Goal: Task Accomplishment & Management: Use online tool/utility

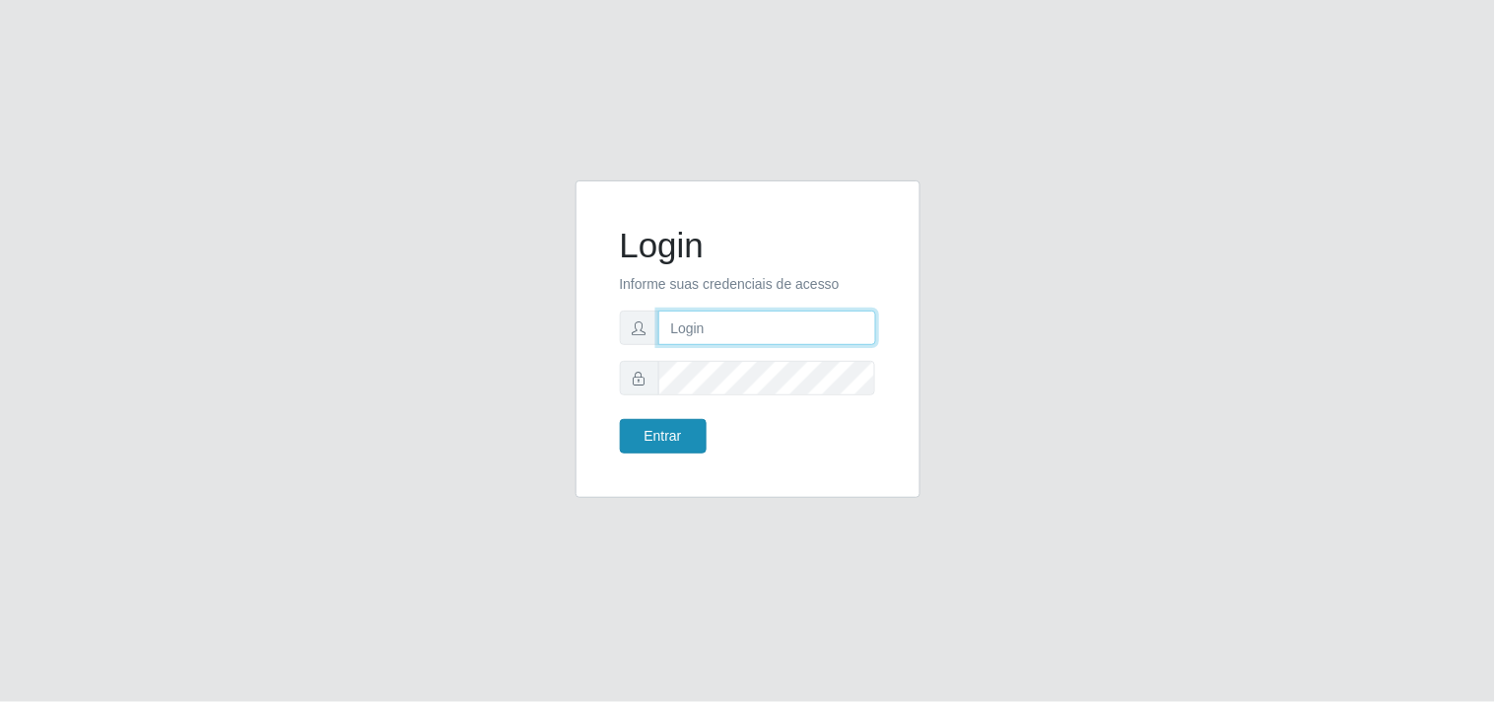
type input "analucia@cestao"
click at [690, 447] on button "Entrar" at bounding box center [663, 436] width 87 height 34
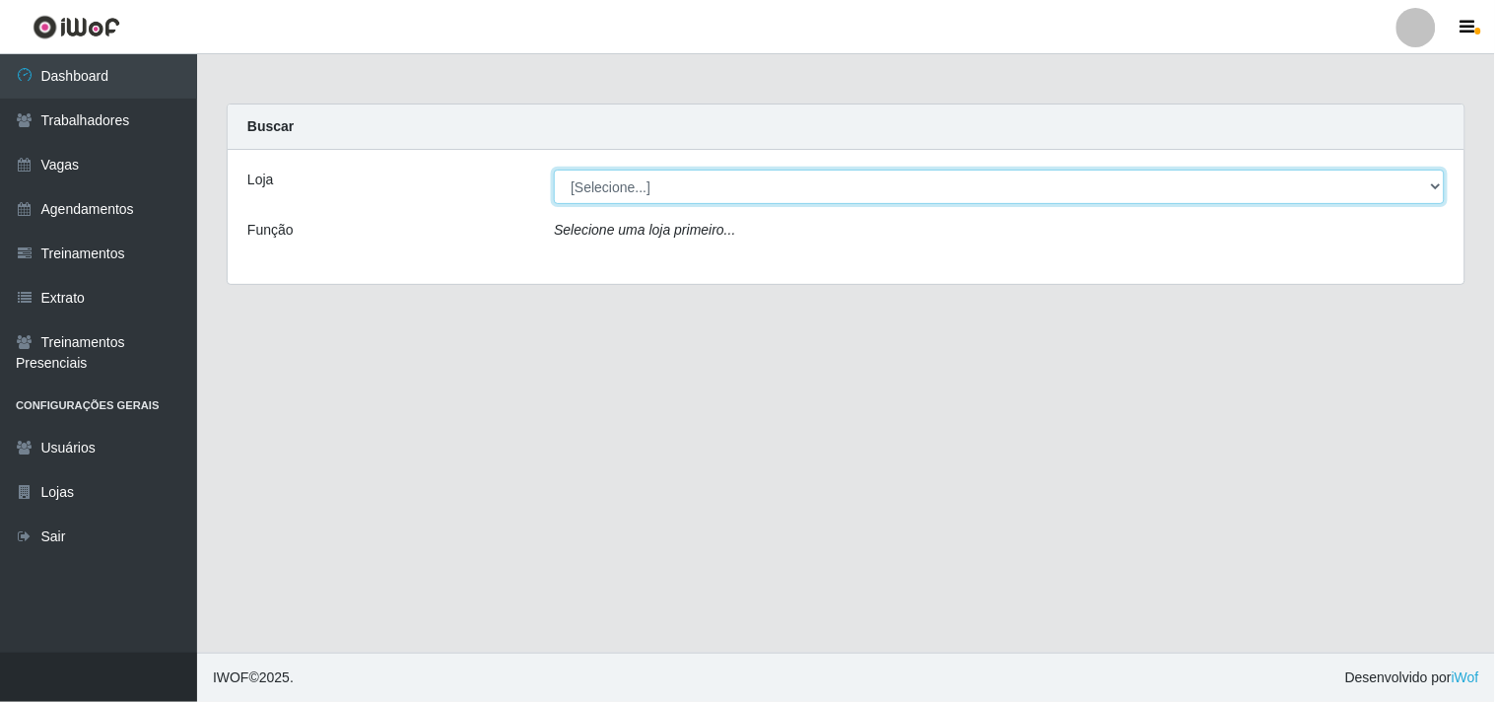
click at [1435, 188] on select "[Selecione...] O Cestão - Geisel" at bounding box center [999, 186] width 891 height 34
select select "224"
click at [554, 169] on select "[Selecione...] O Cestão - Geisel" at bounding box center [999, 186] width 891 height 34
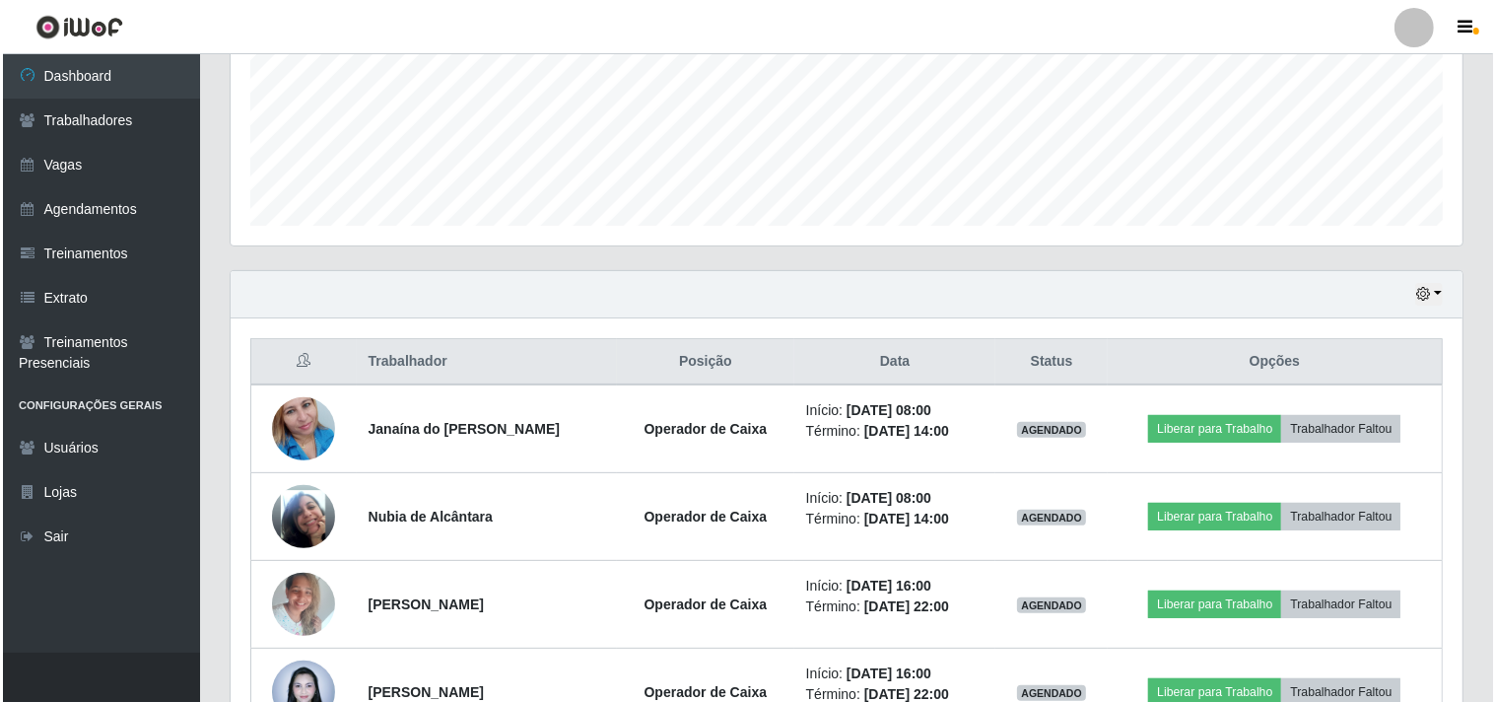
scroll to position [547, 0]
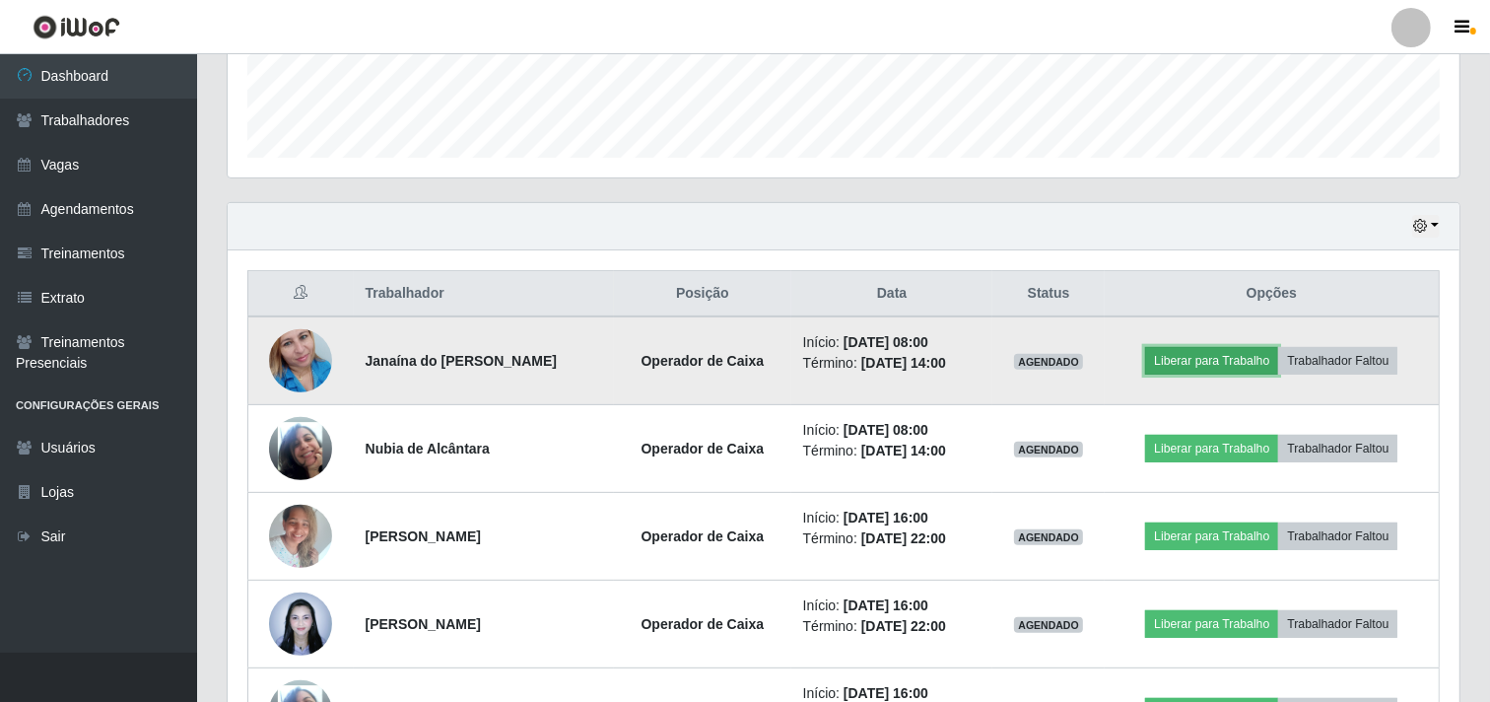
click at [1205, 352] on button "Liberar para Trabalho" at bounding box center [1211, 361] width 133 height 28
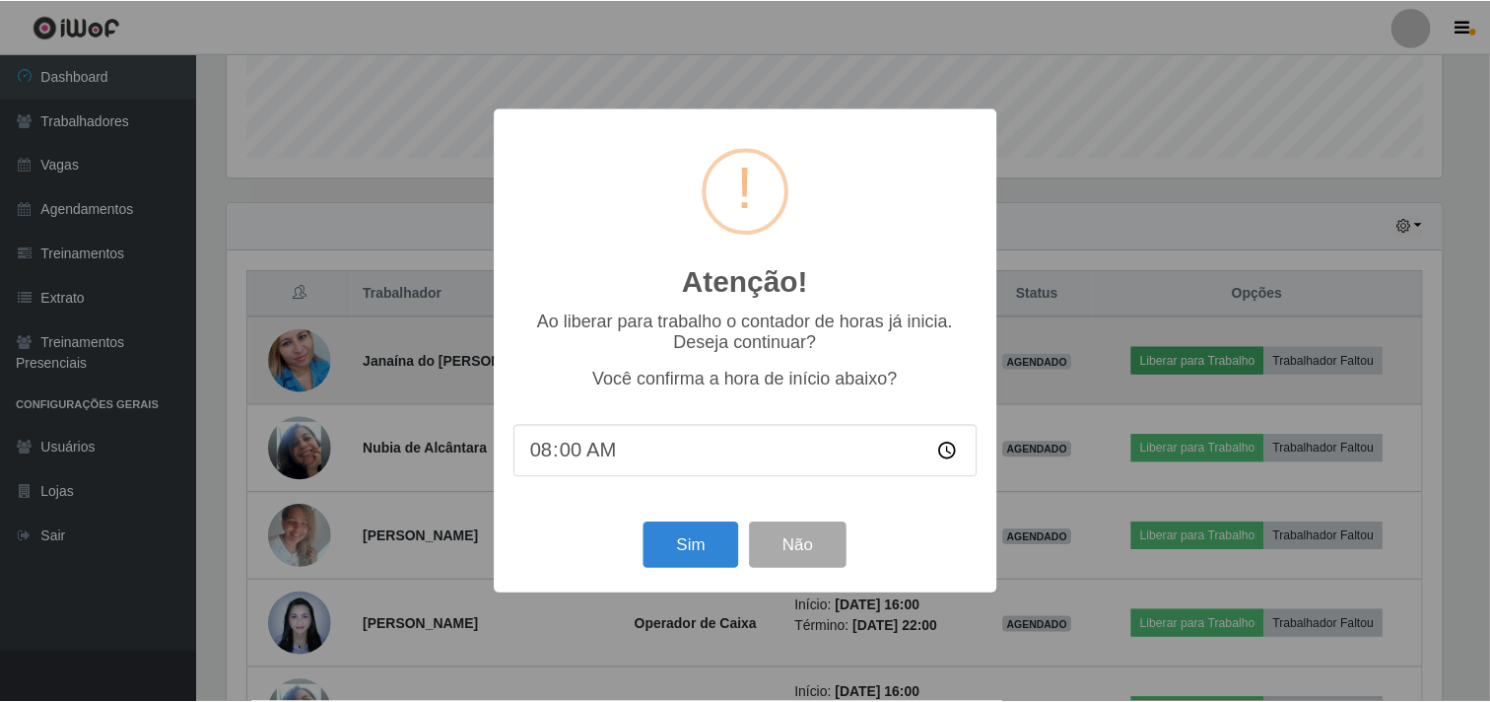
scroll to position [408, 1219]
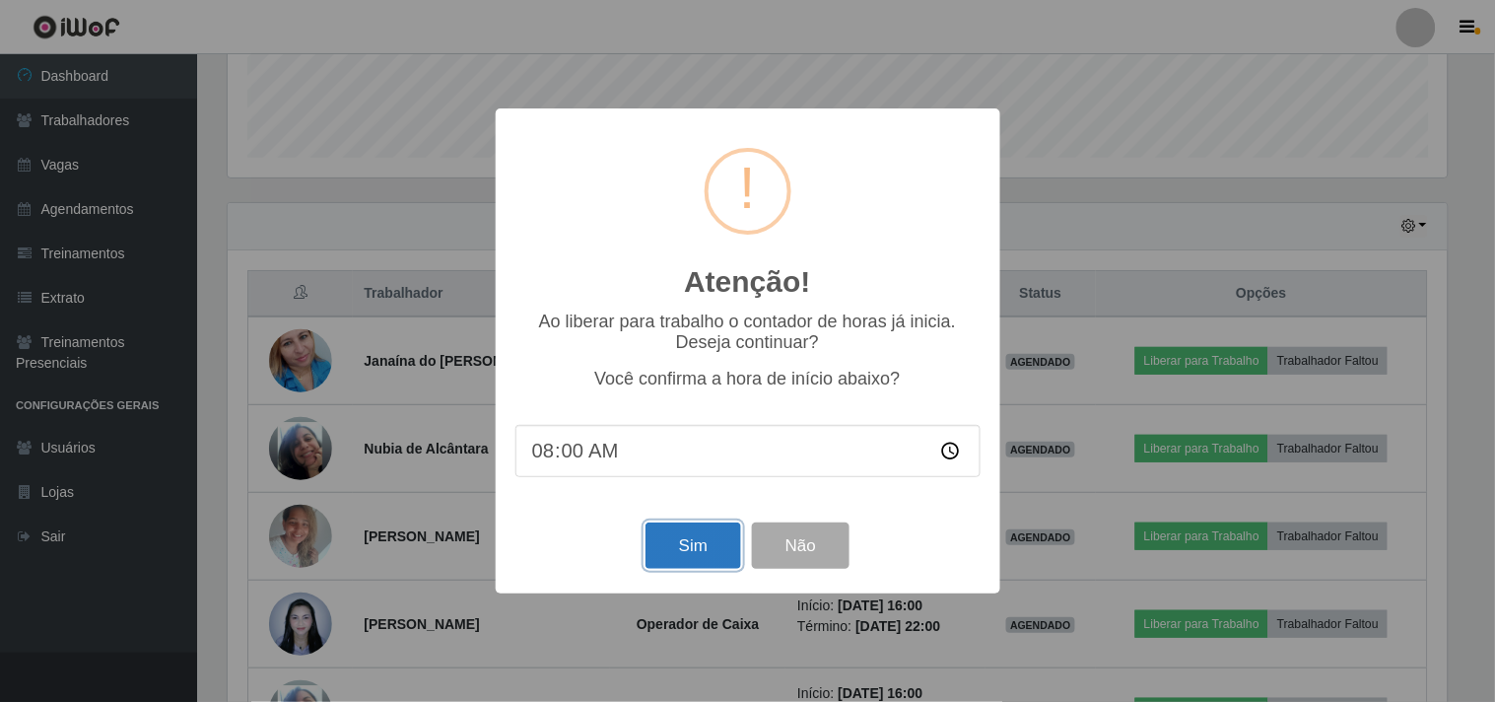
click at [696, 540] on button "Sim" at bounding box center [693, 545] width 96 height 46
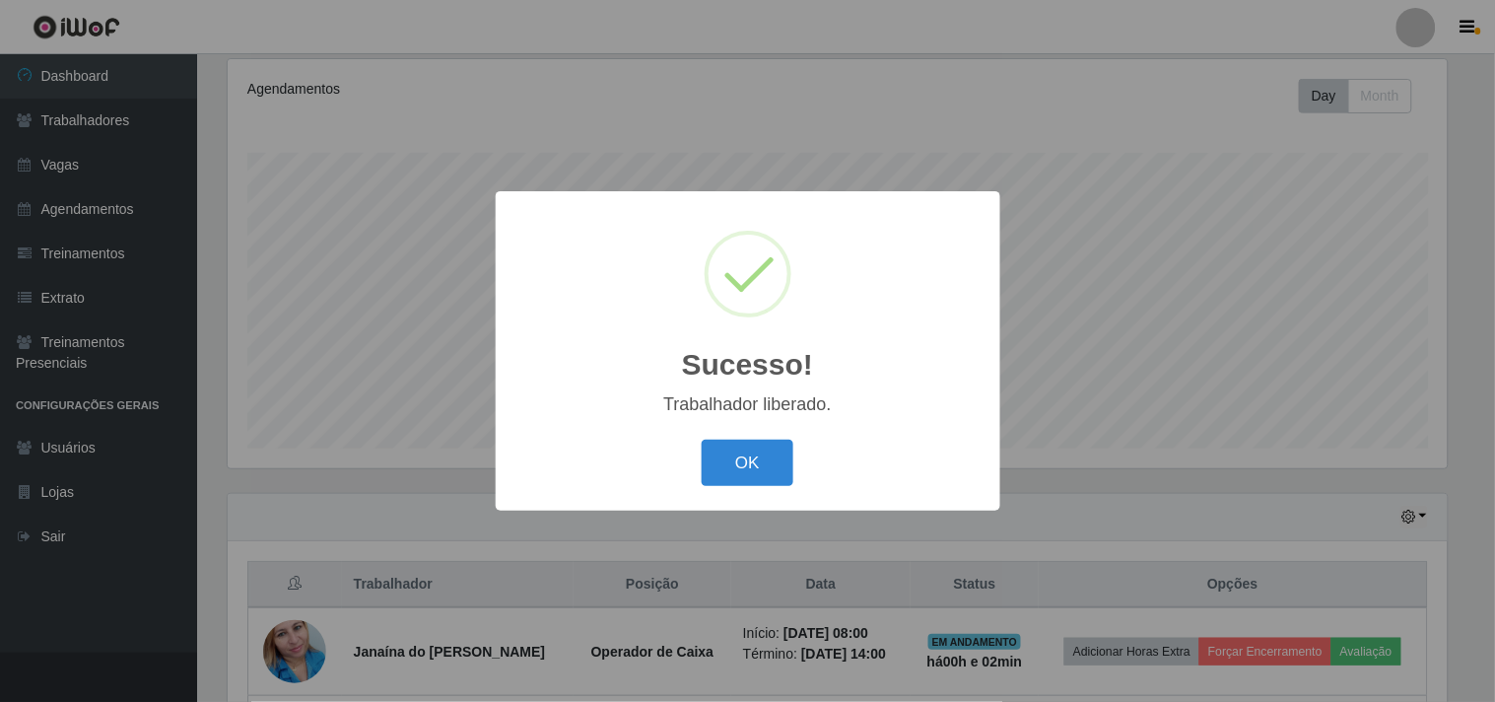
click at [757, 455] on button "OK" at bounding box center [748, 463] width 92 height 46
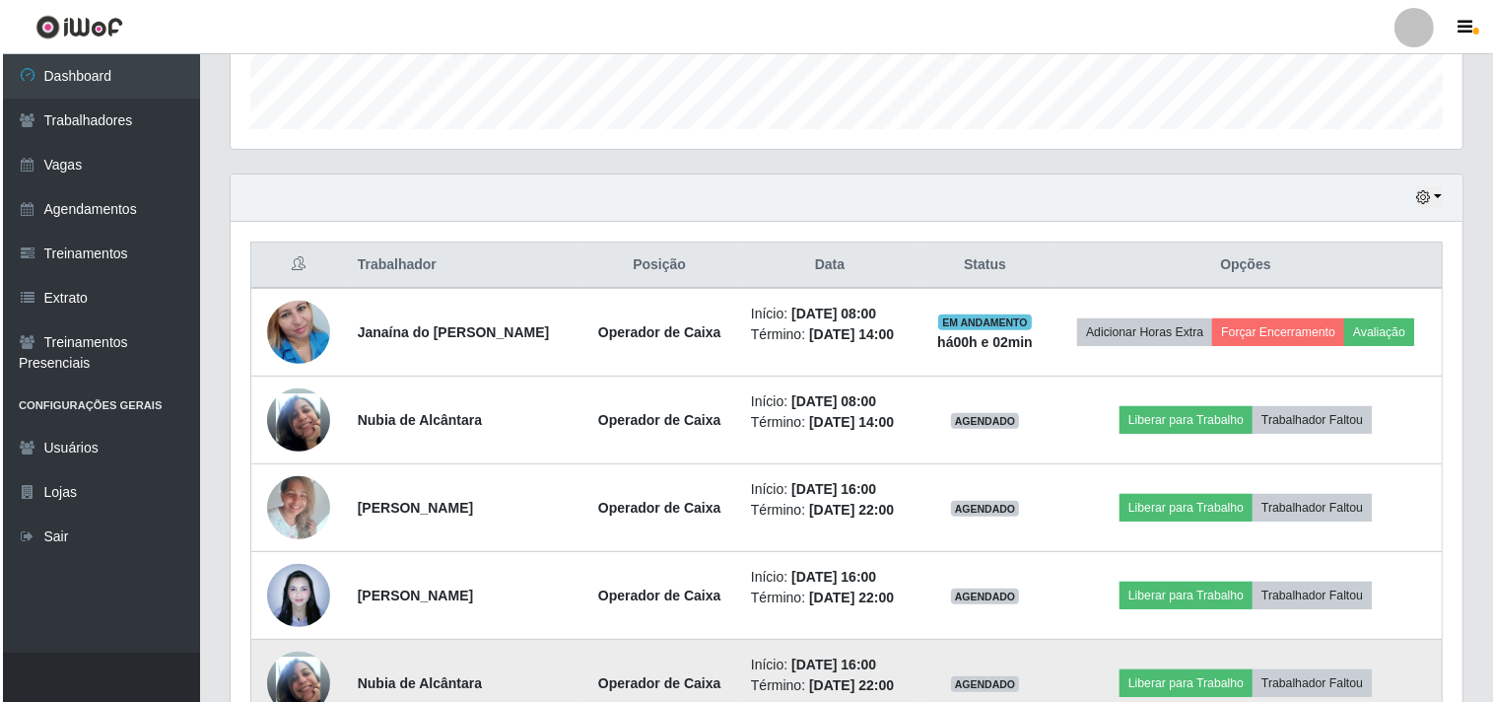
scroll to position [564, 0]
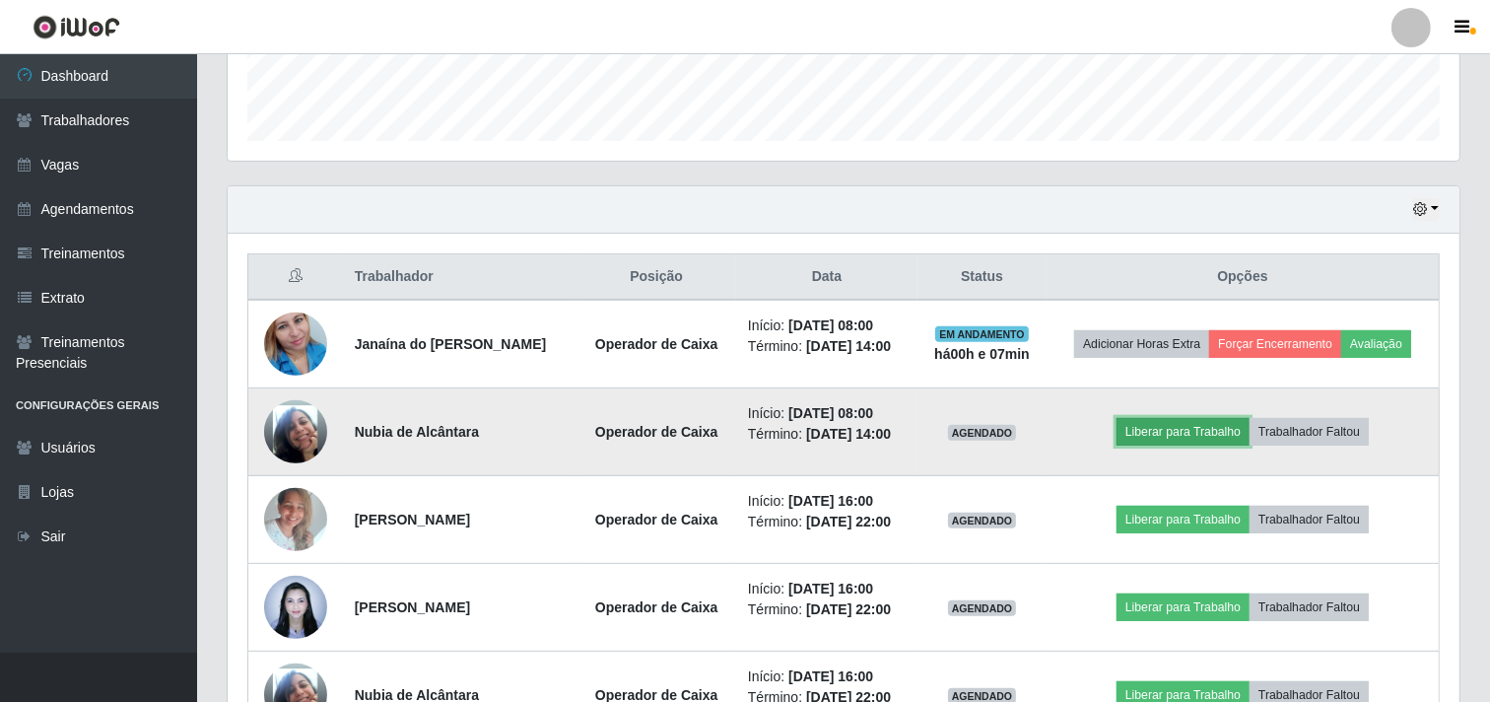
click at [1193, 436] on button "Liberar para Trabalho" at bounding box center [1183, 432] width 133 height 28
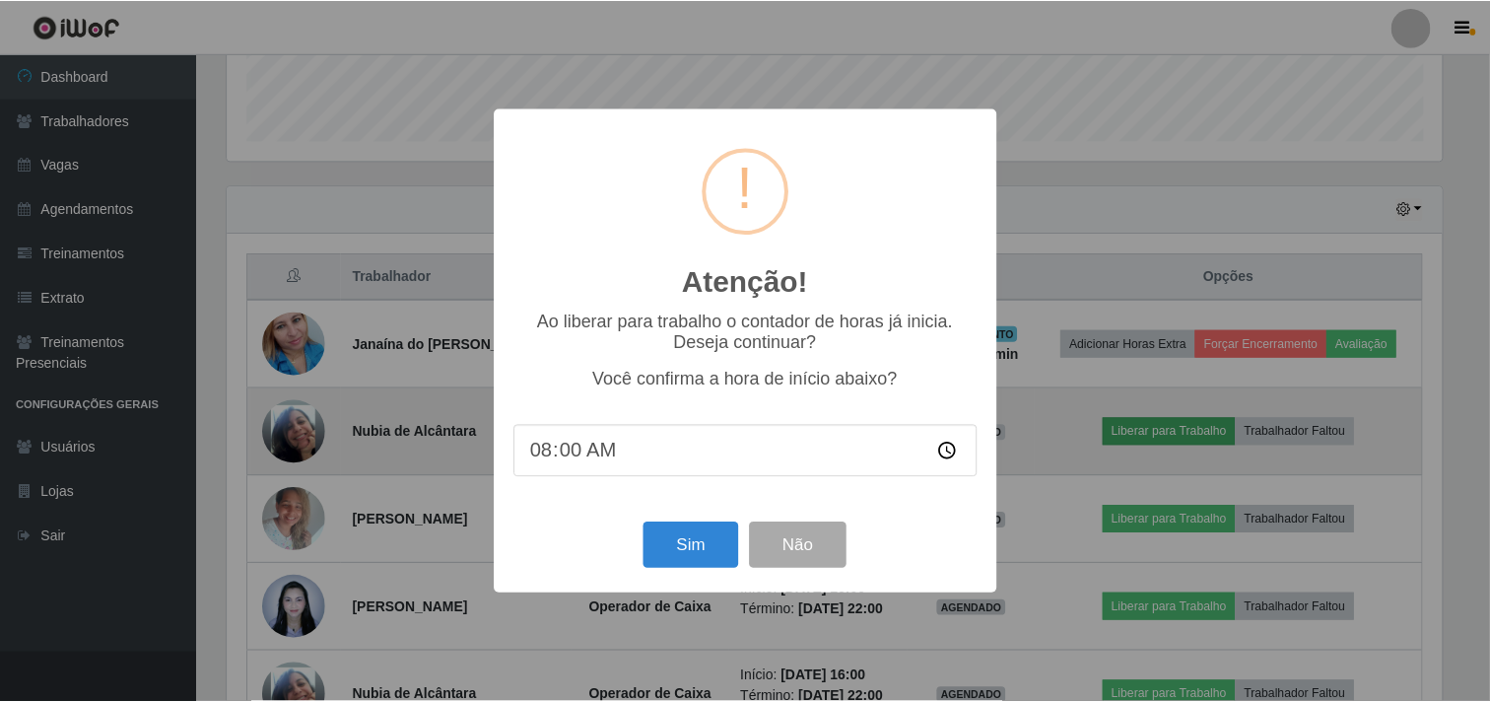
scroll to position [408, 1219]
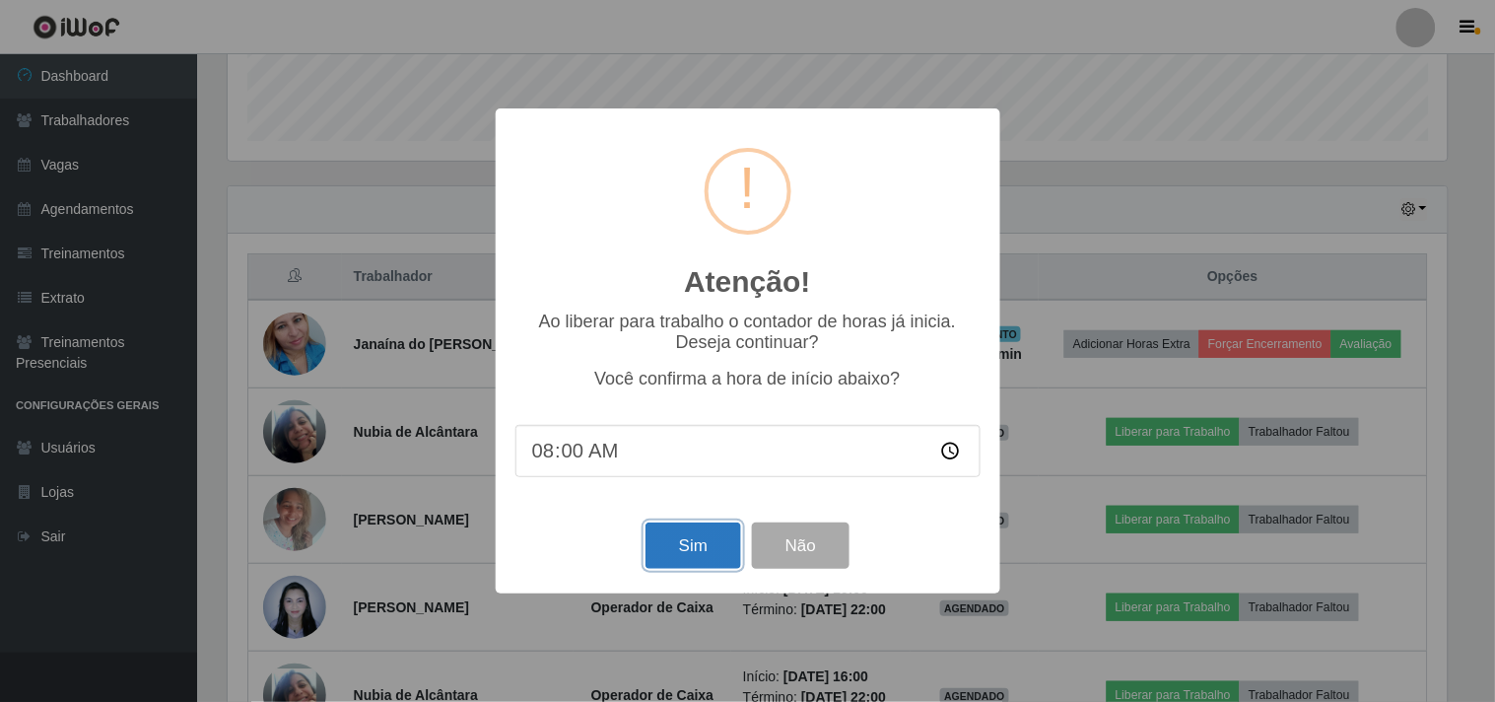
click at [682, 549] on button "Sim" at bounding box center [693, 545] width 96 height 46
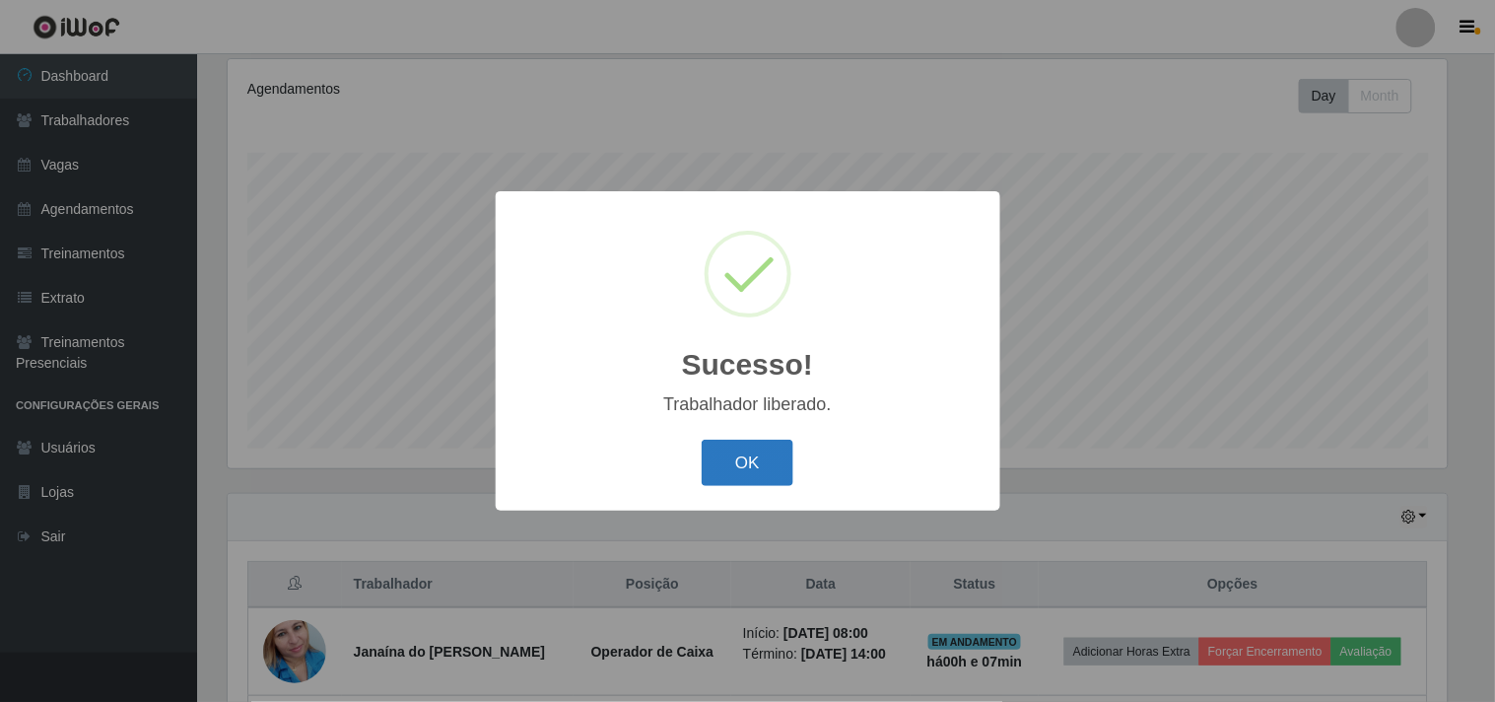
click at [725, 468] on button "OK" at bounding box center [748, 463] width 92 height 46
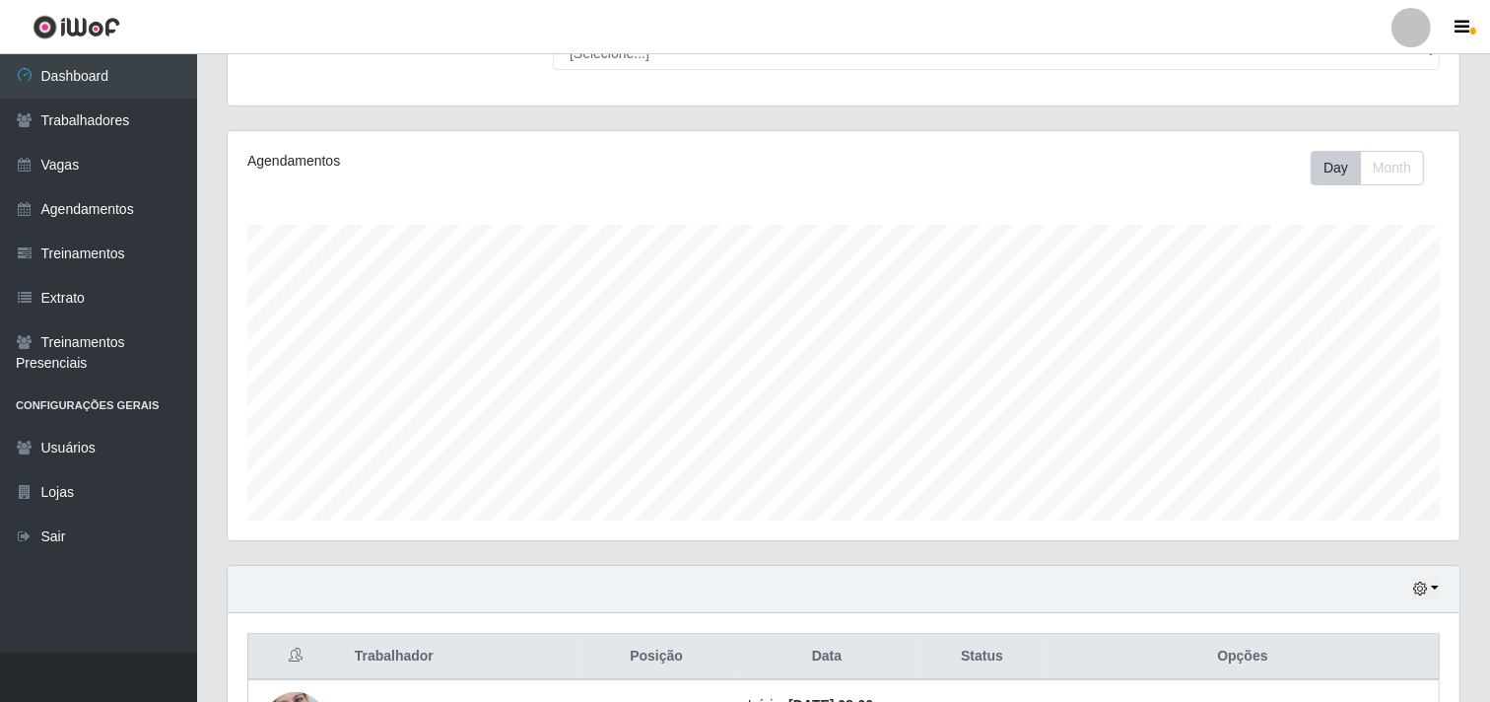
scroll to position [146, 0]
